Goal: Task Accomplishment & Management: Use online tool/utility

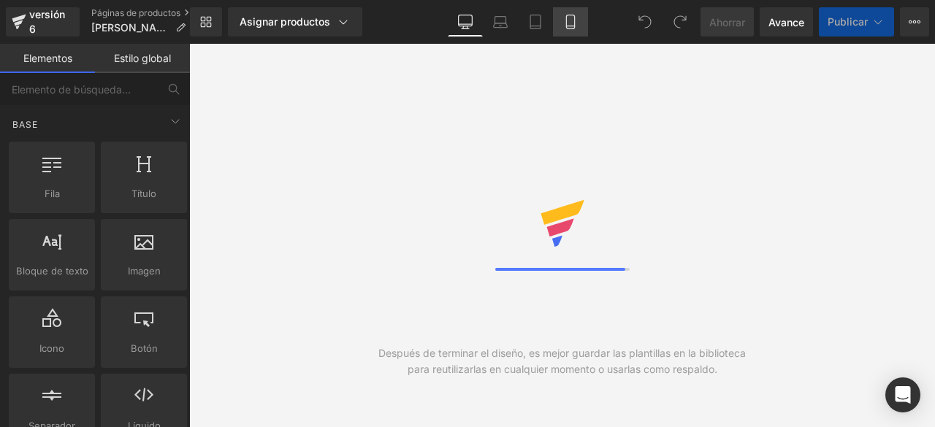
click at [558, 22] on link "Móvil" at bounding box center [570, 21] width 35 height 29
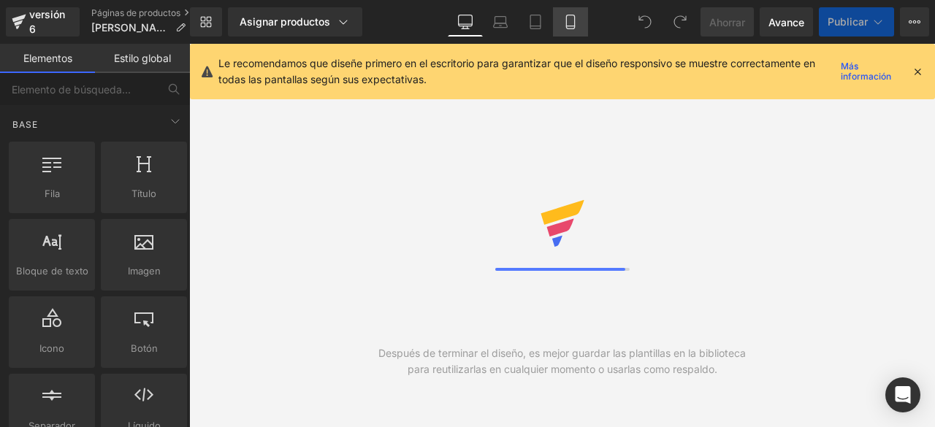
click at [568, 21] on icon at bounding box center [570, 22] width 15 height 15
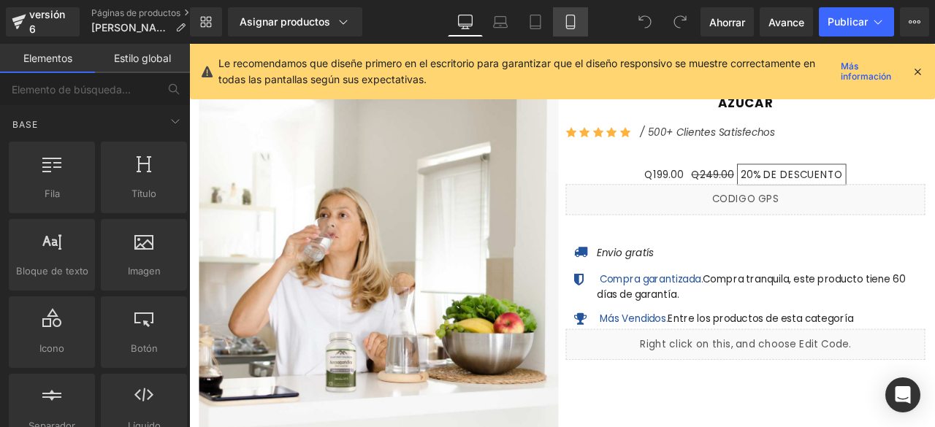
click at [565, 21] on icon at bounding box center [570, 22] width 15 height 15
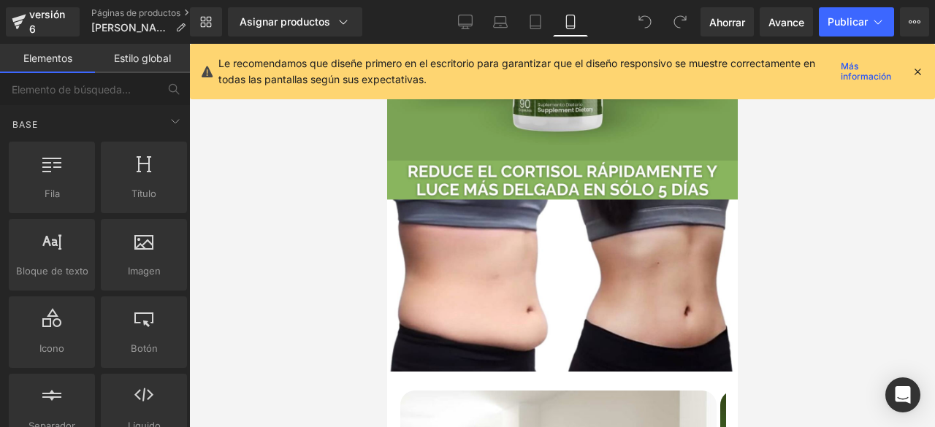
scroll to position [146, 0]
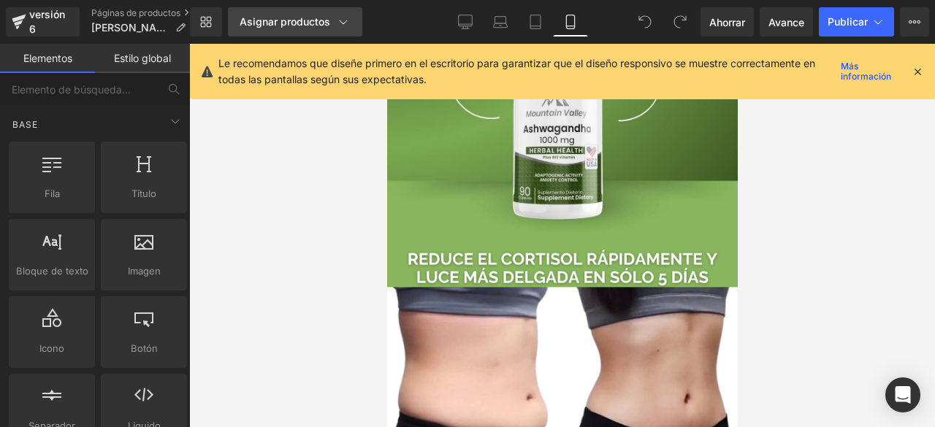
click at [351, 23] on link "Asignar productos" at bounding box center [295, 21] width 134 height 29
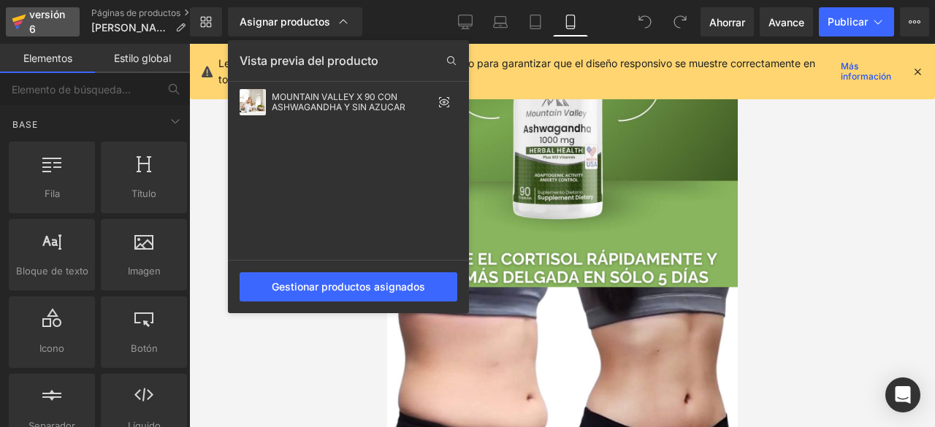
click at [39, 19] on font "versión 6" at bounding box center [47, 21] width 36 height 27
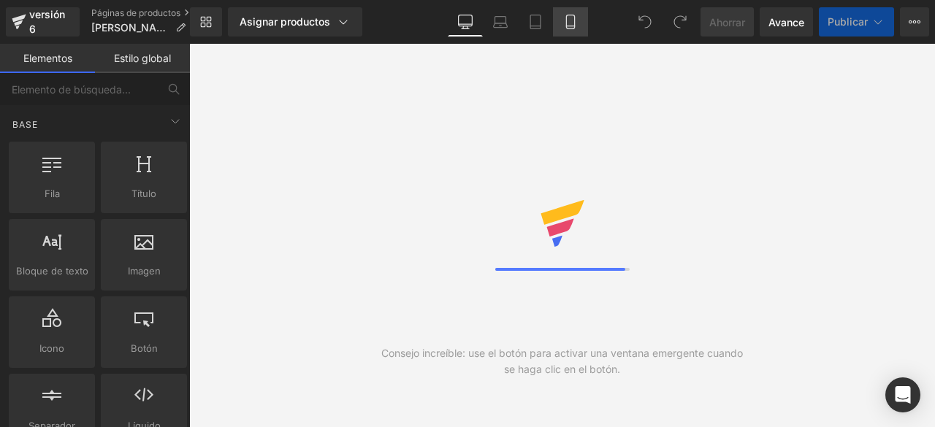
click at [568, 19] on icon at bounding box center [570, 22] width 15 height 15
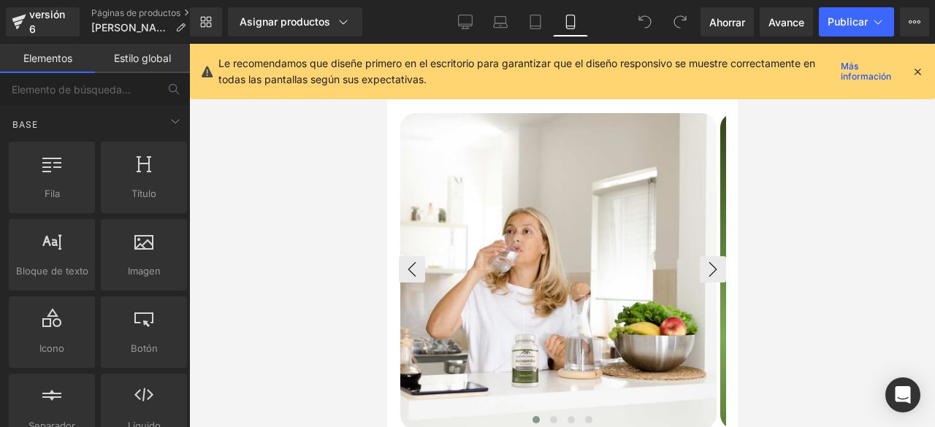
scroll to position [365, 0]
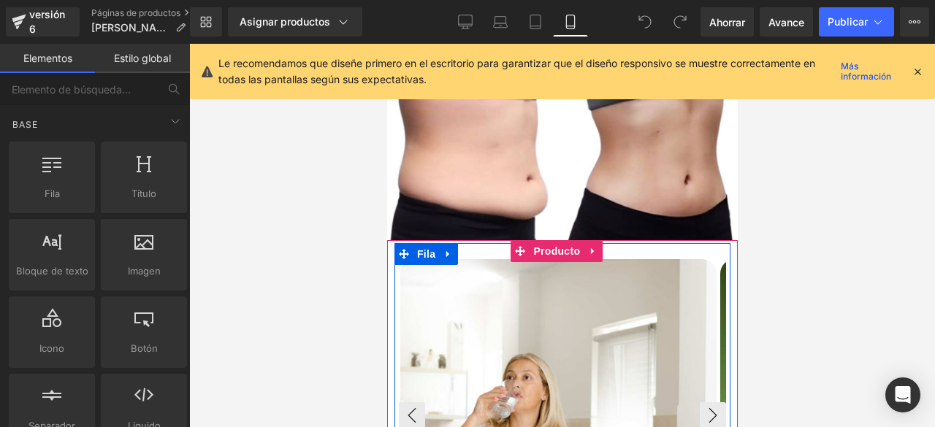
click at [617, 258] on div at bounding box center [556, 417] width 316 height 319
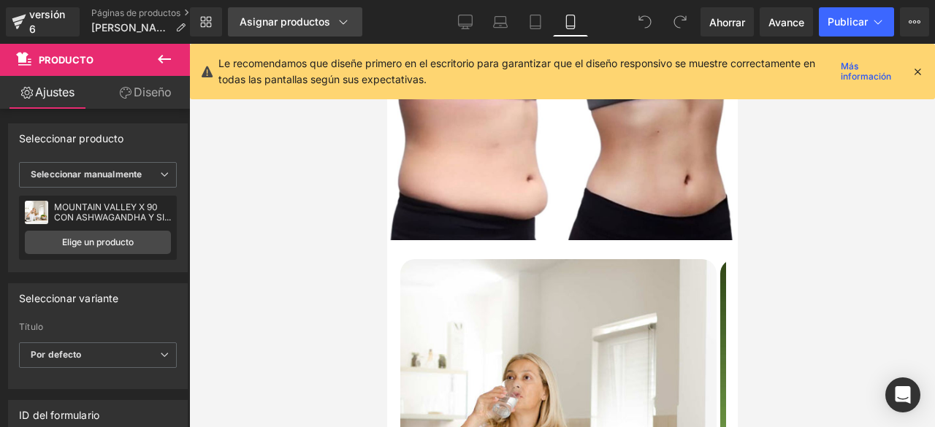
click at [331, 18] on div "Asignar productos" at bounding box center [295, 22] width 111 height 15
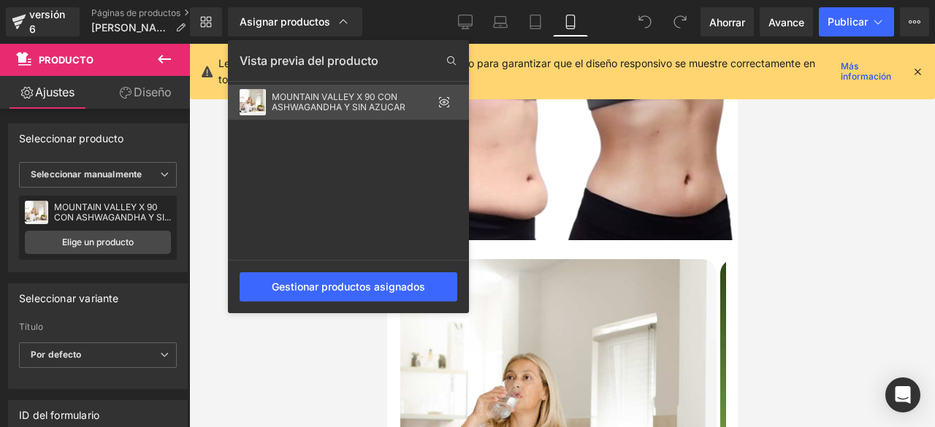
click at [358, 103] on font "MOUNTAIN VALLEY X 90 CON ASHWAGANDHA Y SIN AZUCAR" at bounding box center [339, 101] width 134 height 21
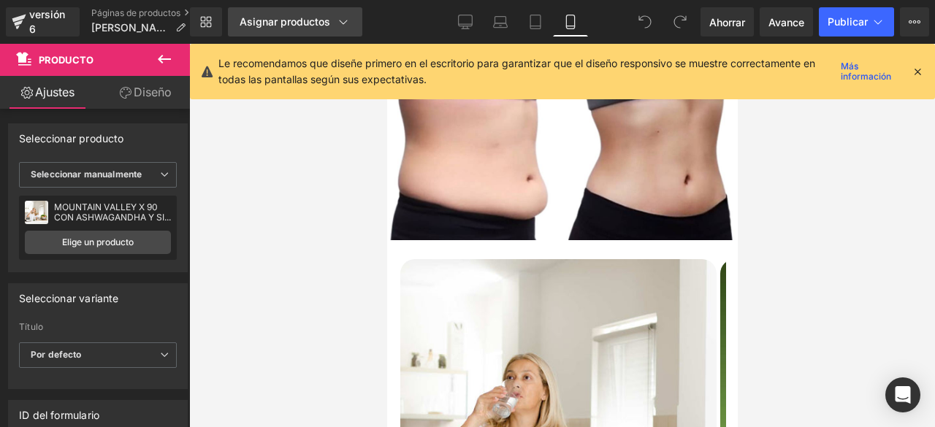
click at [353, 36] on link "Asignar productos" at bounding box center [295, 21] width 134 height 29
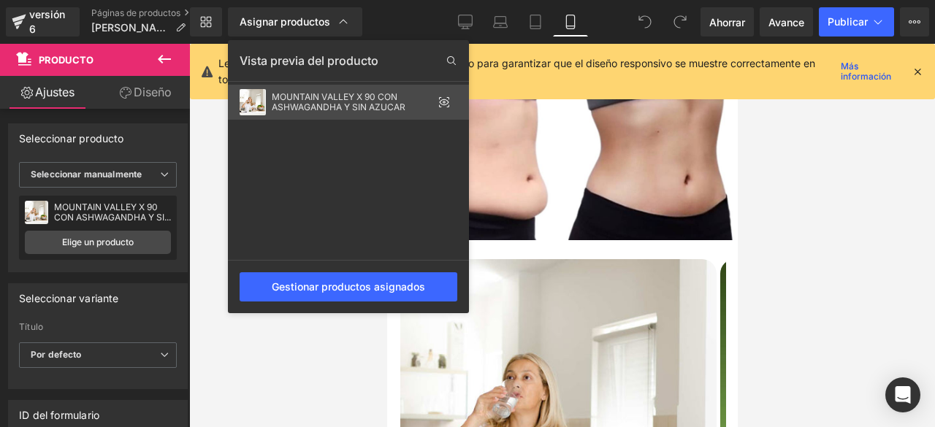
click at [443, 102] on icon at bounding box center [444, 102] width 3 height 3
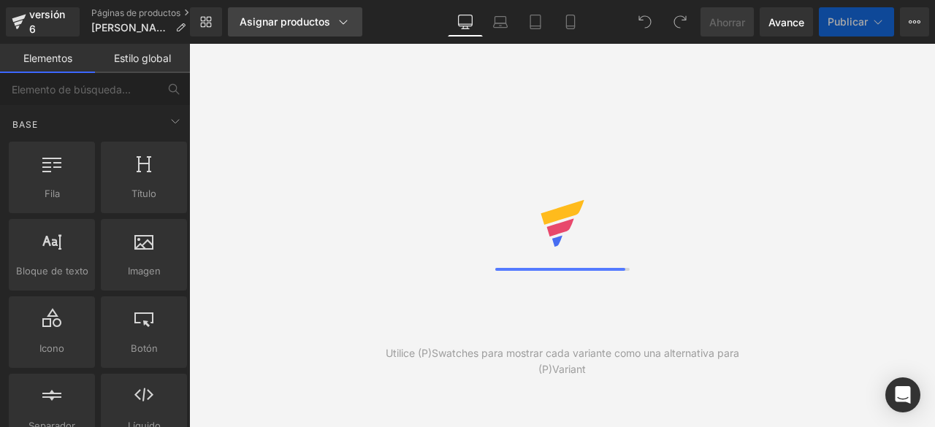
click at [288, 31] on link "Asignar productos" at bounding box center [295, 21] width 134 height 29
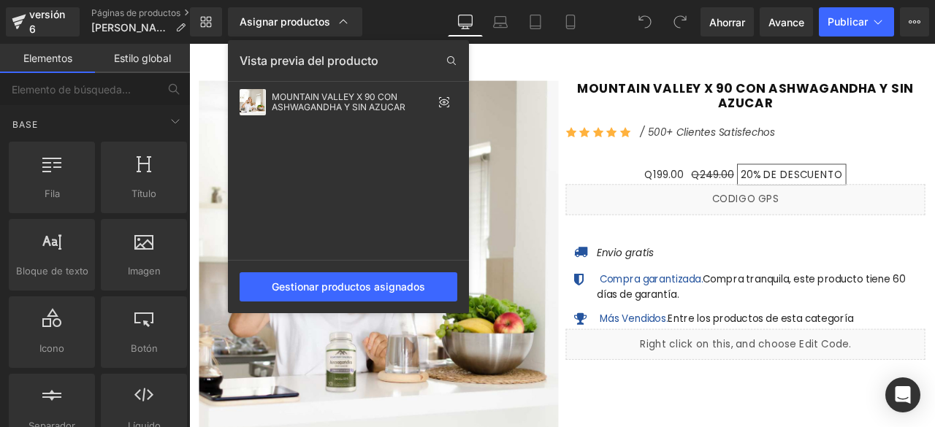
click at [529, 62] on div at bounding box center [562, 235] width 746 height 383
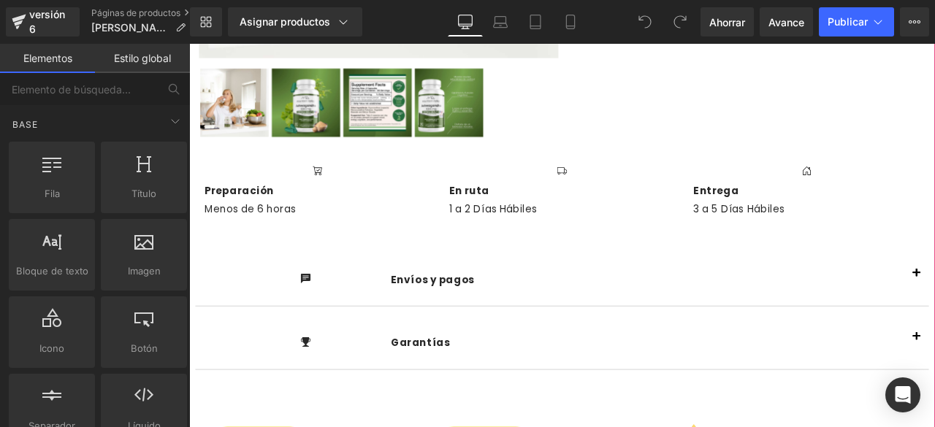
scroll to position [292, 0]
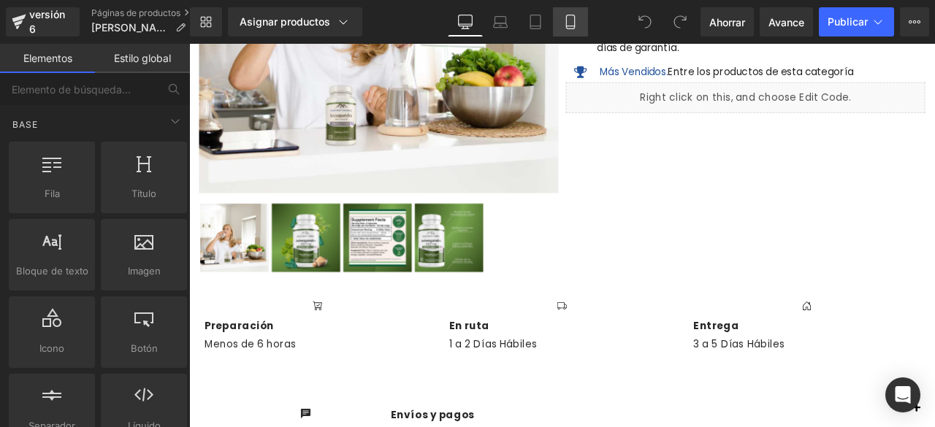
click at [566, 28] on icon at bounding box center [570, 22] width 8 height 14
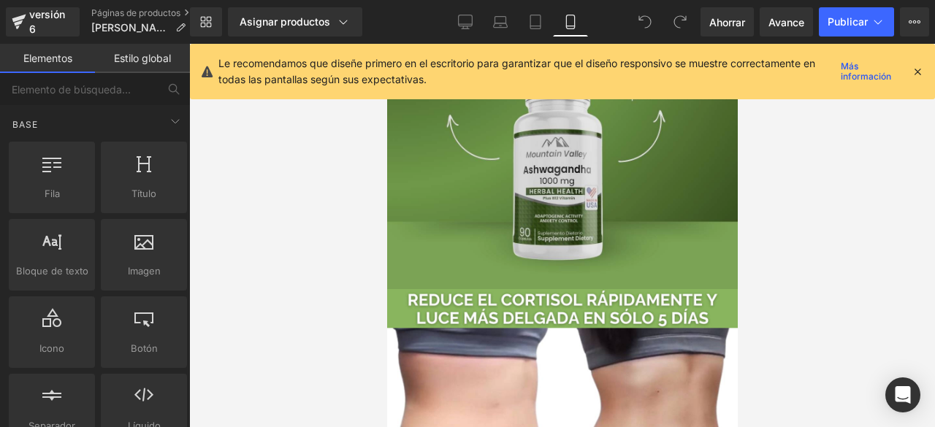
scroll to position [0, 0]
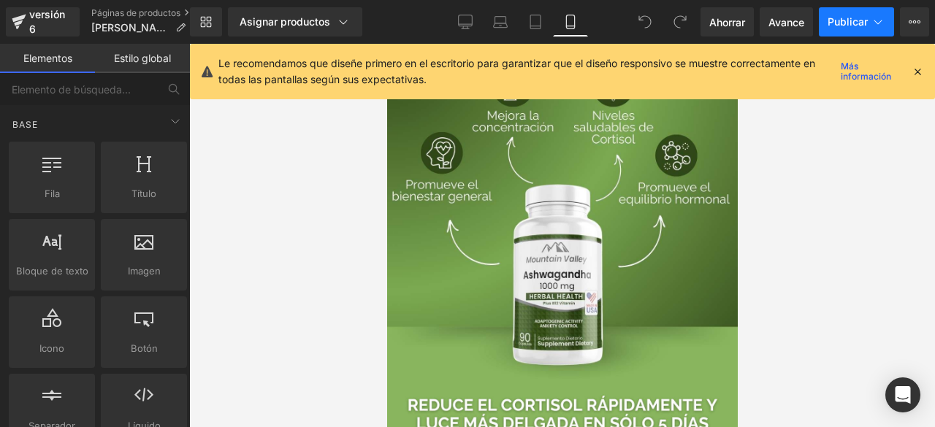
click at [837, 32] on button "Publicar" at bounding box center [856, 21] width 75 height 29
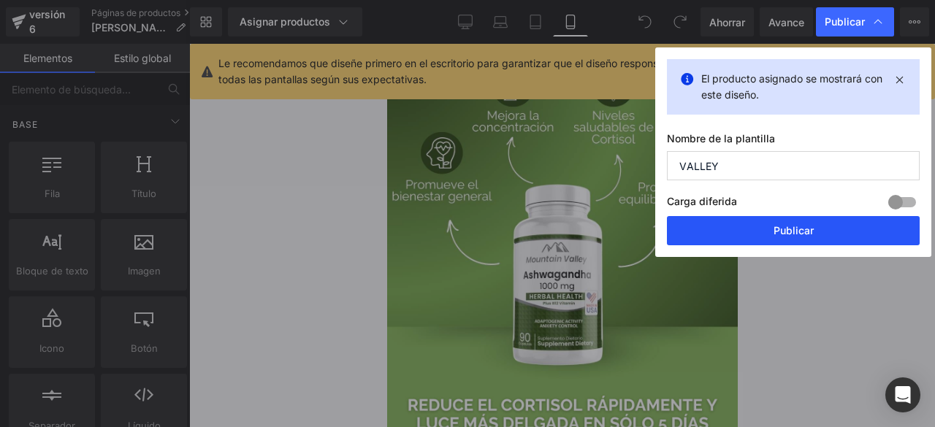
click at [825, 227] on button "Publicar" at bounding box center [793, 230] width 253 height 29
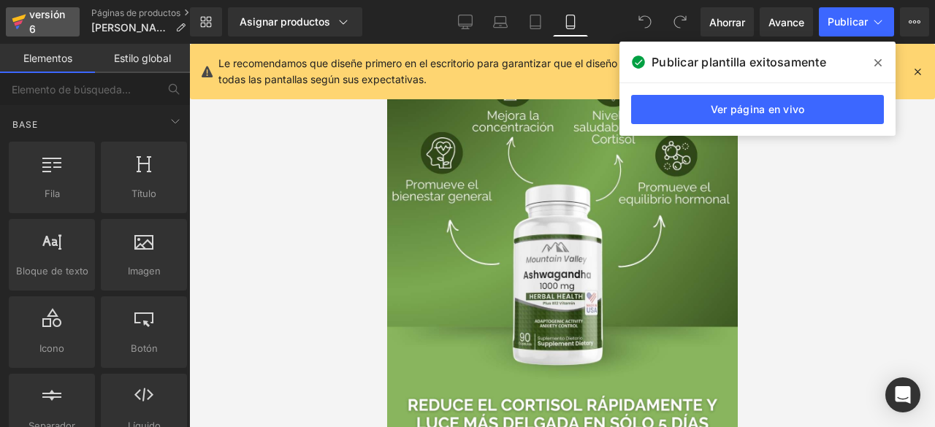
click at [50, 14] on font "versión 6" at bounding box center [47, 21] width 36 height 27
